Goal: Find specific page/section: Find specific page/section

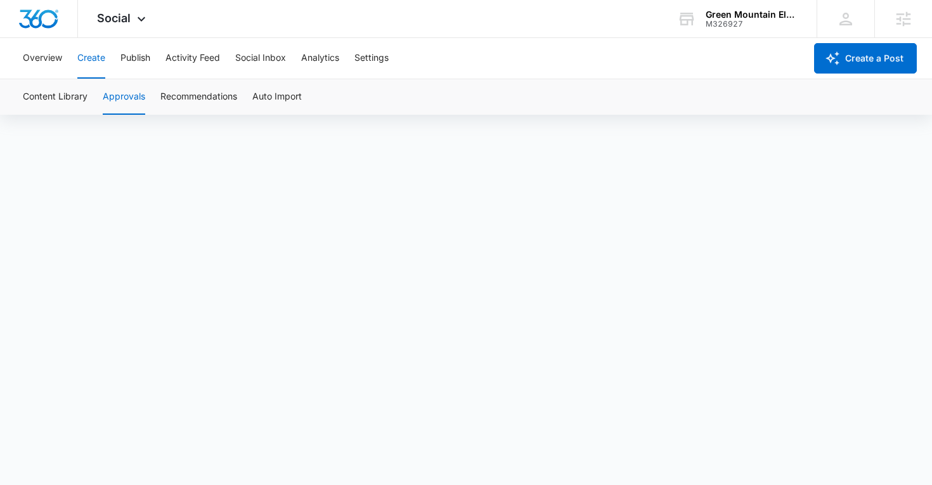
click at [751, 17] on div "Green Mountain Electric Supply" at bounding box center [752, 15] width 93 height 10
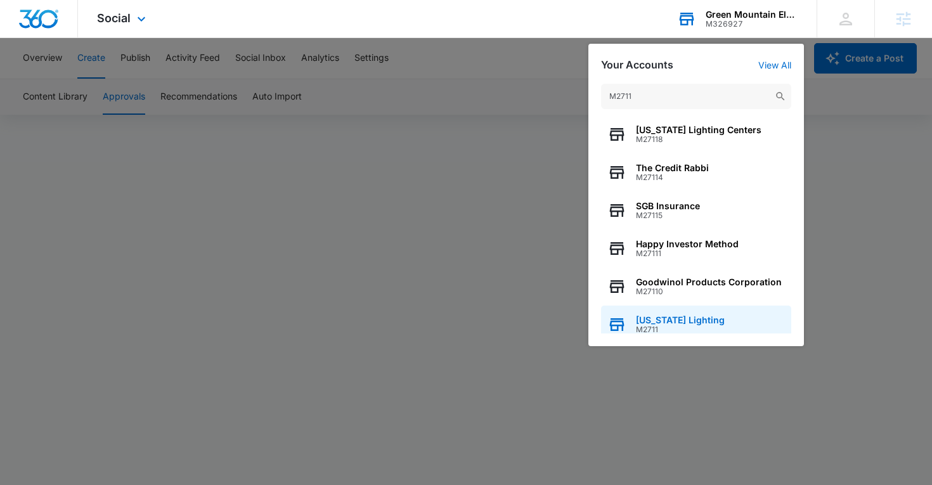
type input "M2711"
click at [629, 323] on div "Colorado Lighting M2711" at bounding box center [696, 325] width 190 height 38
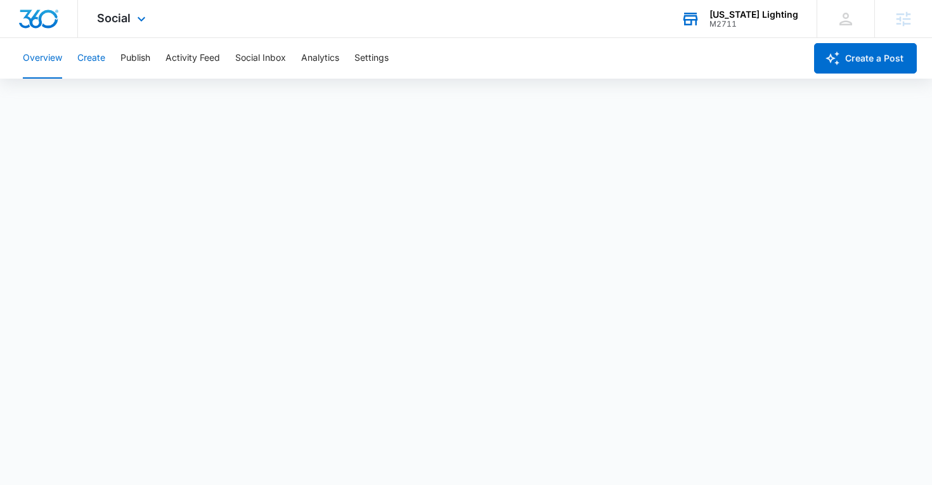
click at [91, 62] on button "Create" at bounding box center [91, 58] width 28 height 41
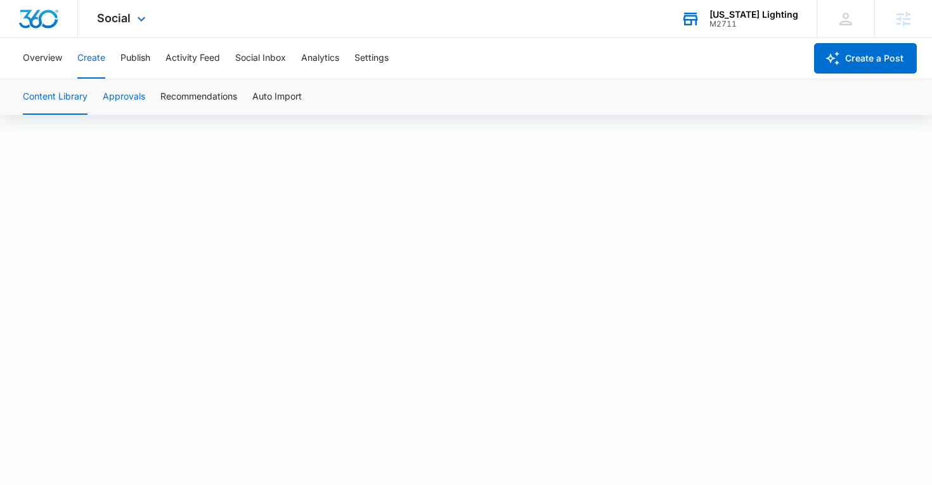
click at [132, 99] on button "Approvals" at bounding box center [124, 97] width 42 height 36
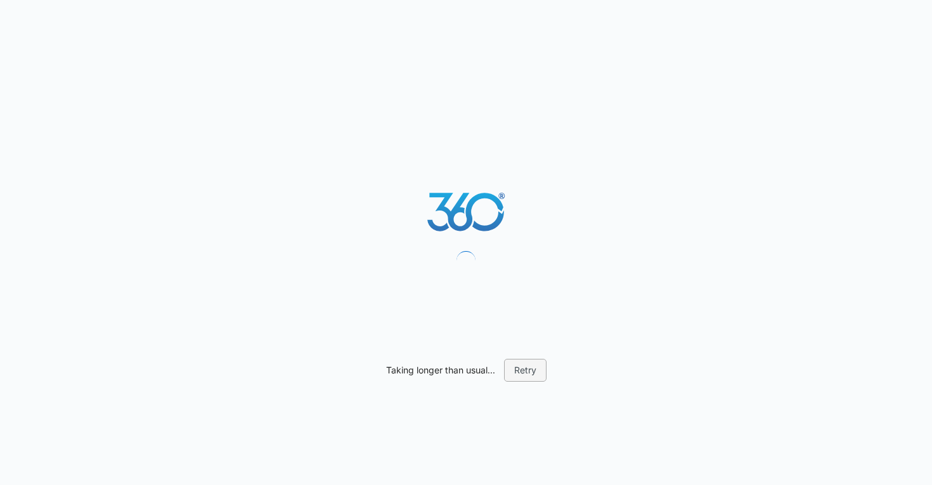
click at [530, 376] on button "Retry" at bounding box center [525, 370] width 42 height 23
